Goal: Task Accomplishment & Management: Use online tool/utility

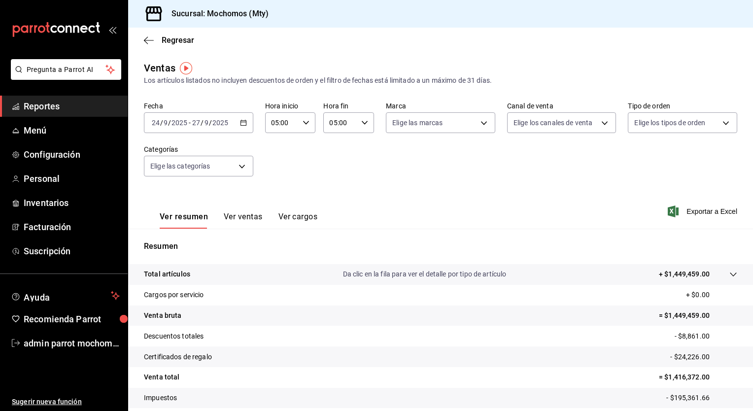
click at [242, 122] on \(Stroke\) "button" at bounding box center [243, 122] width 5 height 0
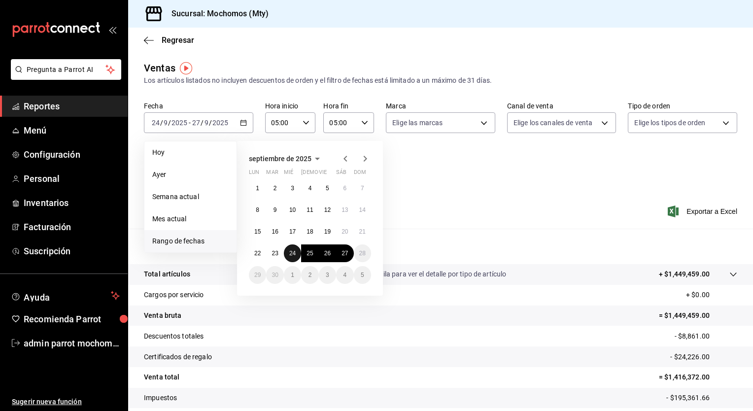
click at [293, 252] on abbr "24" at bounding box center [292, 253] width 6 height 7
click at [344, 256] on abbr "27" at bounding box center [345, 253] width 6 height 7
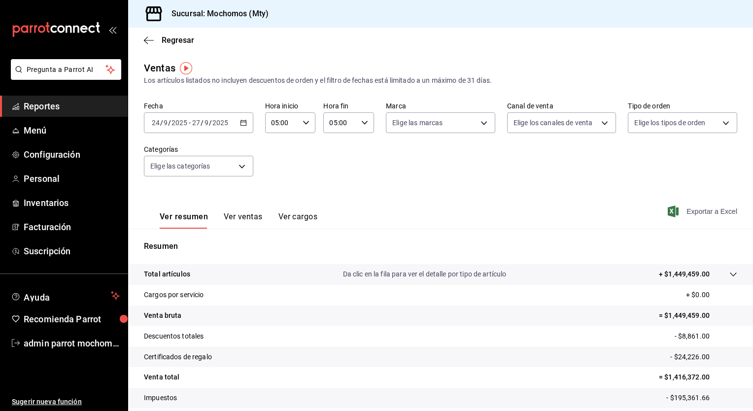
click at [680, 213] on span "Exportar a Excel" at bounding box center [704, 212] width 68 height 12
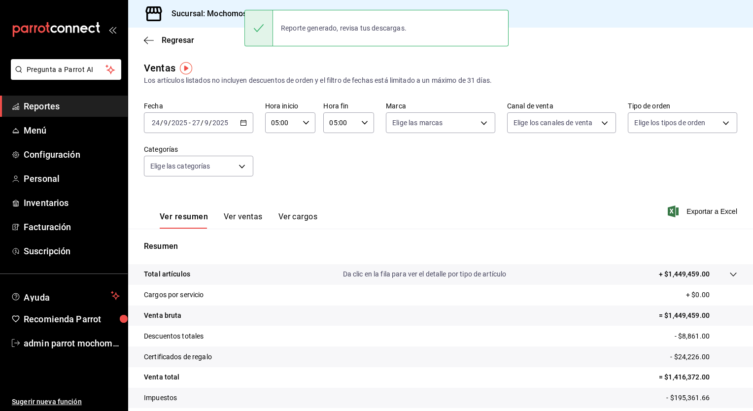
click at [244, 123] on icon "button" at bounding box center [243, 122] width 7 height 7
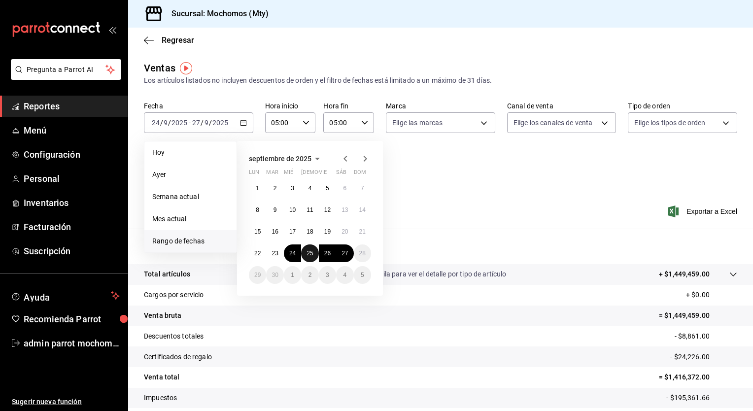
click at [312, 253] on abbr "25" at bounding box center [310, 253] width 6 height 7
click at [345, 253] on abbr "27" at bounding box center [345, 253] width 6 height 7
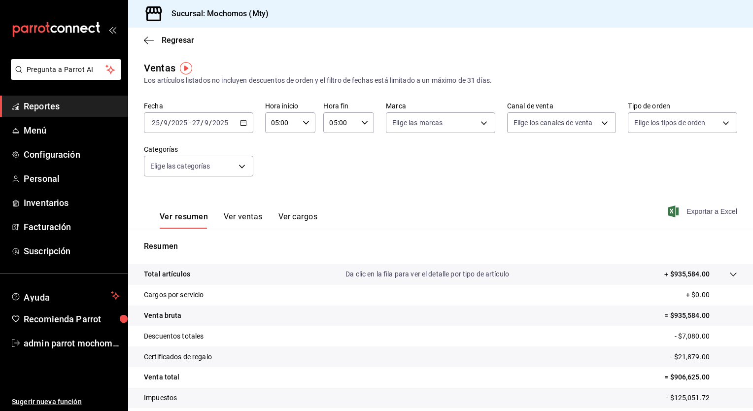
click at [689, 214] on span "Exportar a Excel" at bounding box center [704, 212] width 68 height 12
click at [243, 124] on icon "button" at bounding box center [243, 122] width 7 height 7
